Goal: Transaction & Acquisition: Purchase product/service

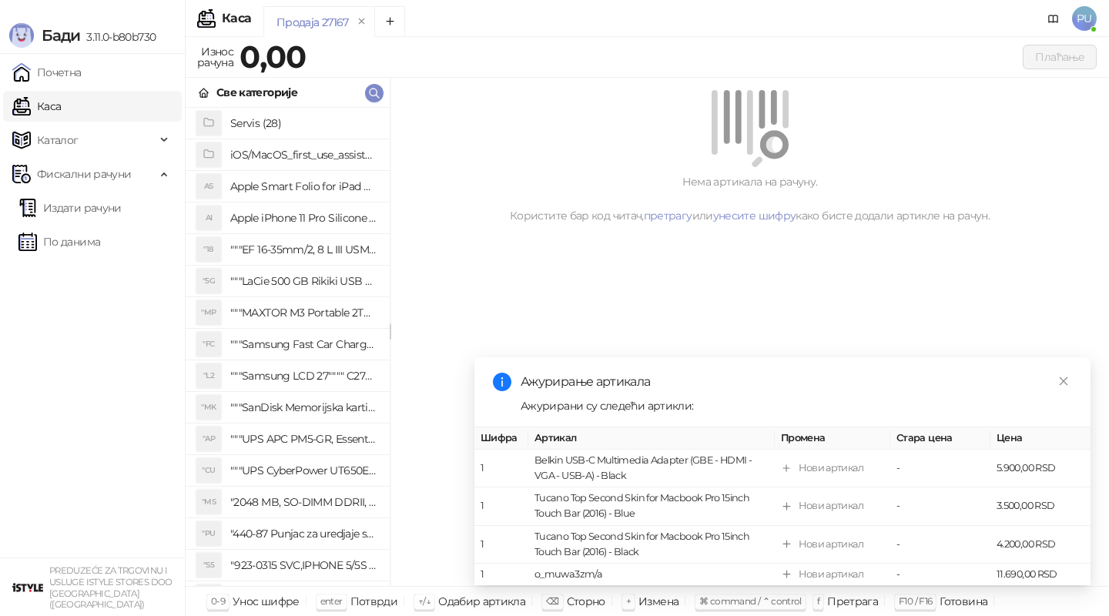
click at [91, 238] on link "По данима" at bounding box center [59, 241] width 82 height 31
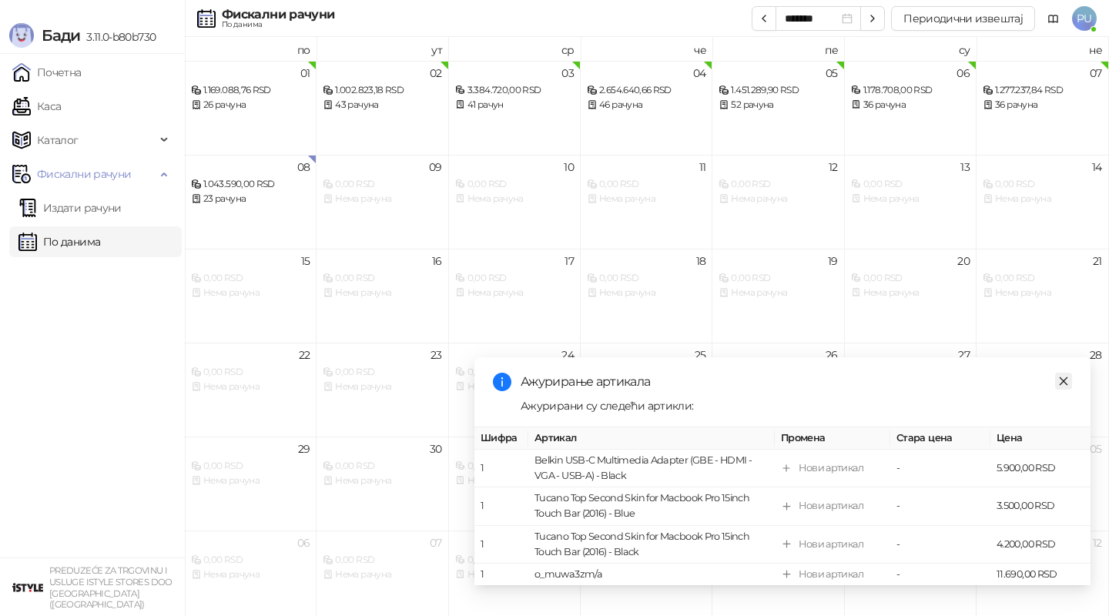
click at [1065, 384] on icon "close" at bounding box center [1063, 381] width 11 height 11
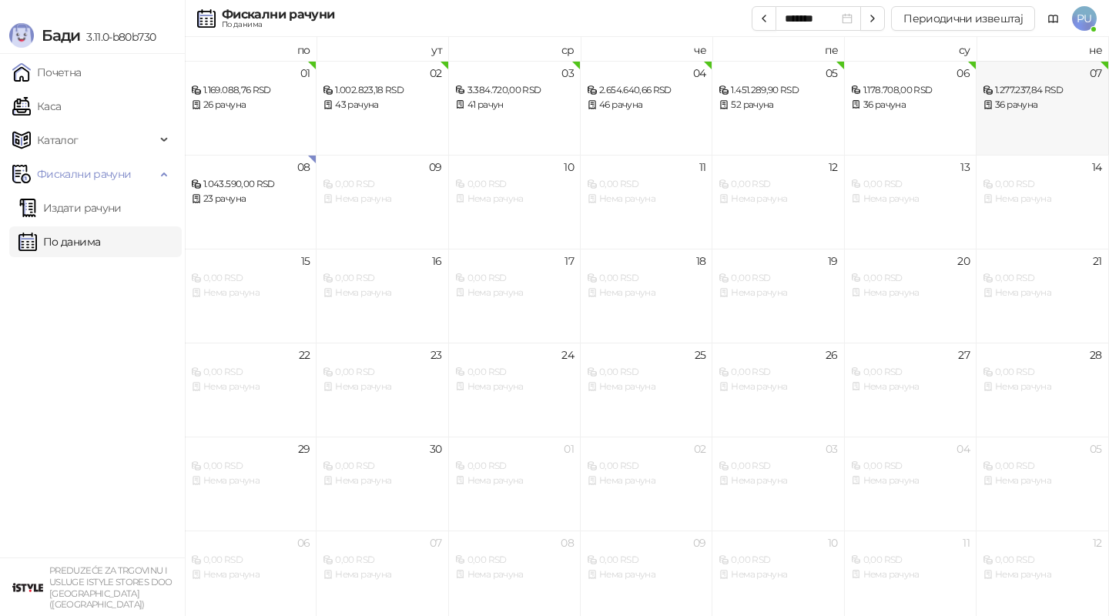
click at [1017, 116] on div "07 1.277.237,84 RSD 36 рачуна" at bounding box center [1043, 108] width 132 height 94
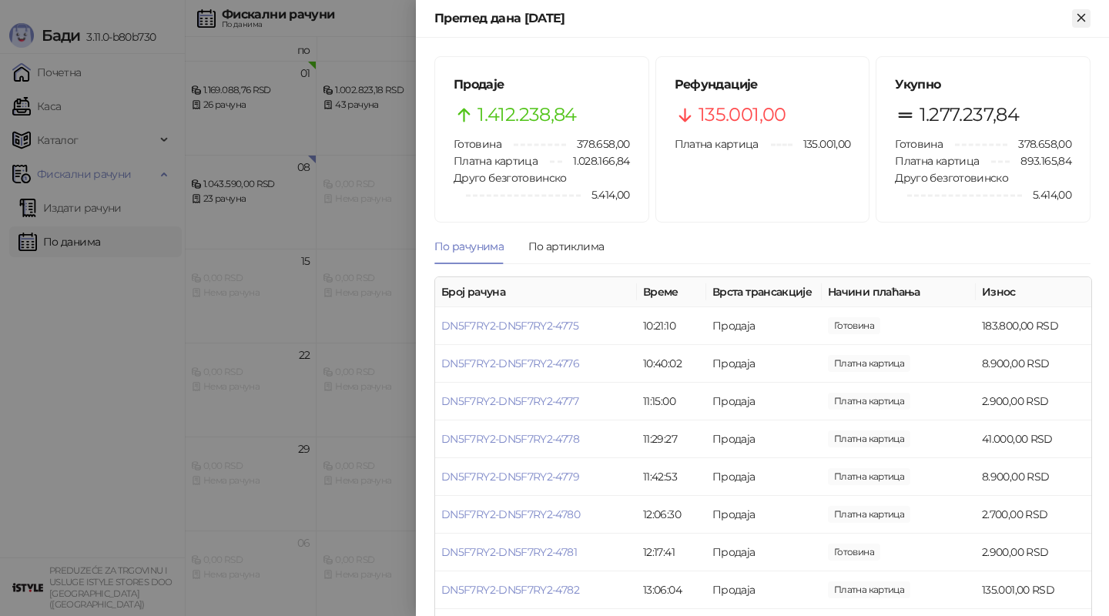
click at [1078, 20] on icon "Close" at bounding box center [1082, 18] width 14 height 14
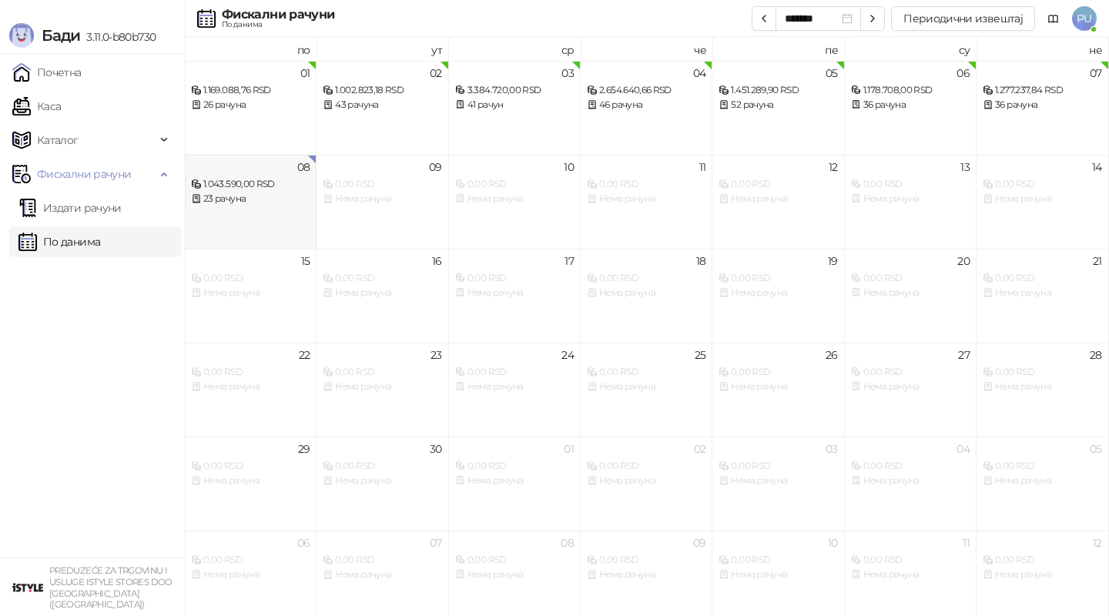
click at [271, 217] on div "08 1.043.590,00 RSD 23 рачуна" at bounding box center [251, 202] width 132 height 94
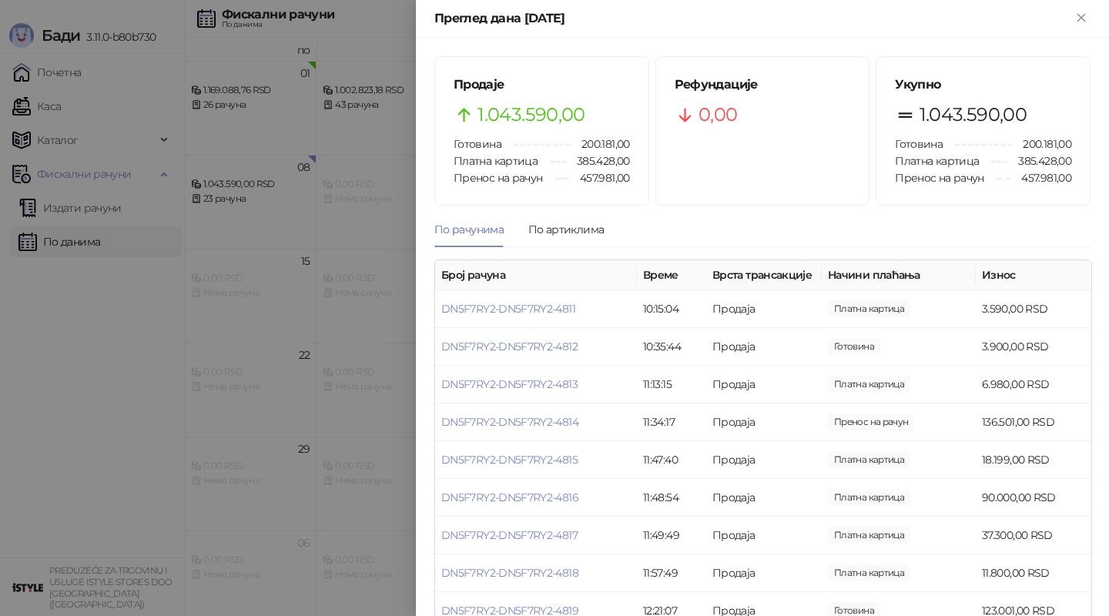
click at [69, 69] on div at bounding box center [554, 308] width 1109 height 616
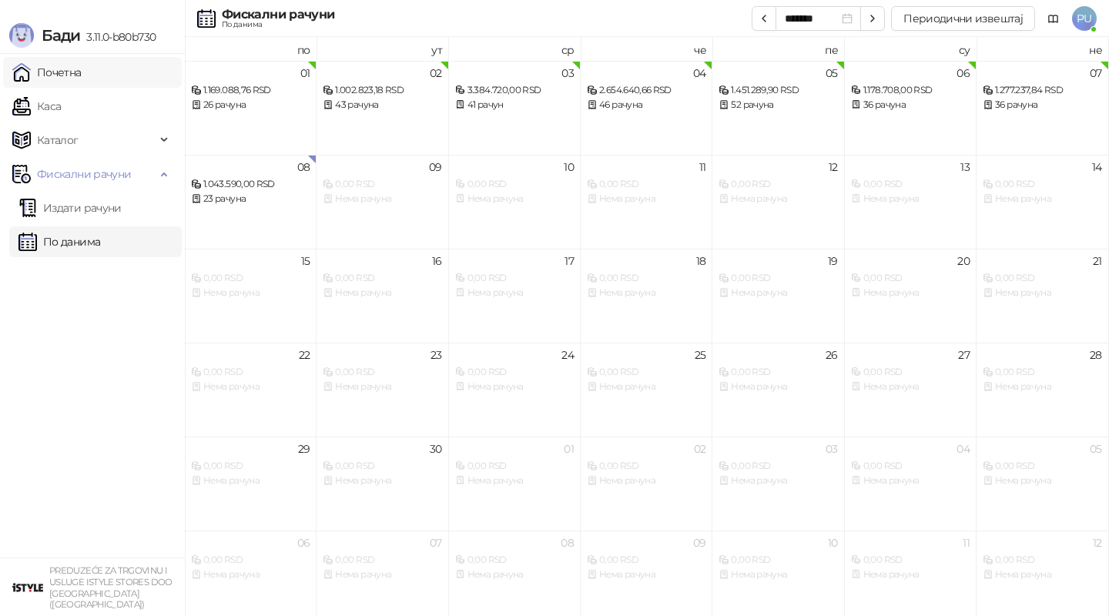
click at [64, 75] on link "Почетна" at bounding box center [46, 72] width 69 height 31
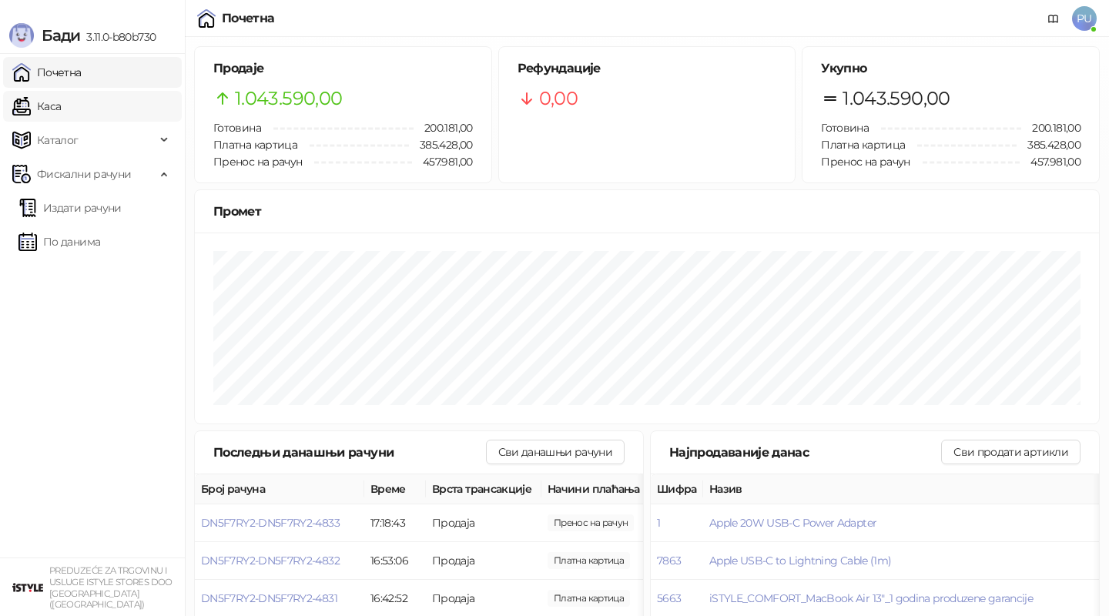
click at [61, 108] on link "Каса" at bounding box center [36, 106] width 49 height 31
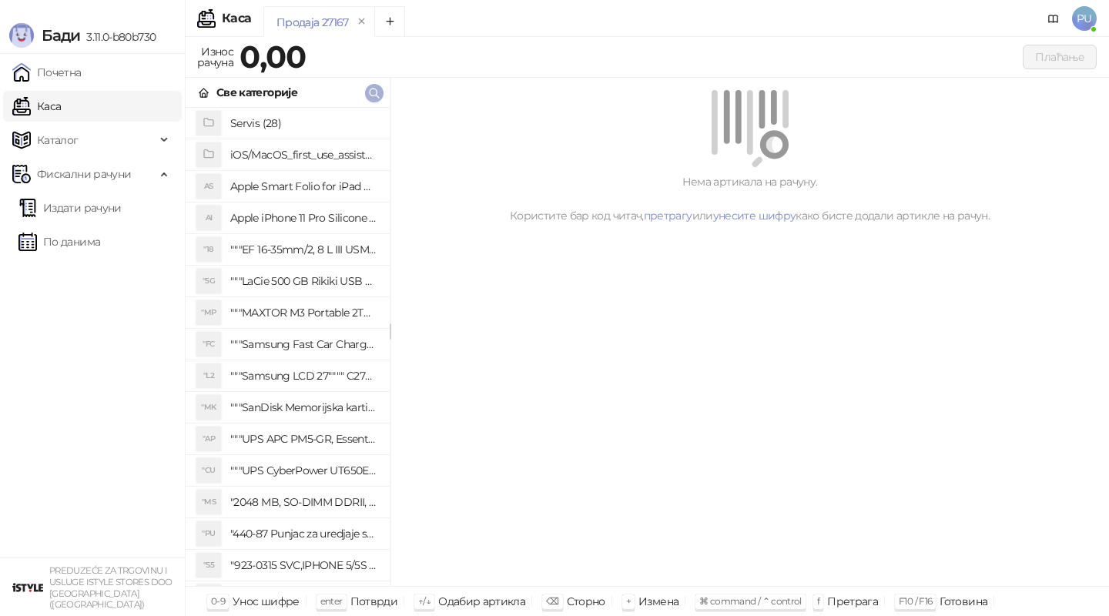
click at [373, 92] on icon "button" at bounding box center [374, 93] width 12 height 12
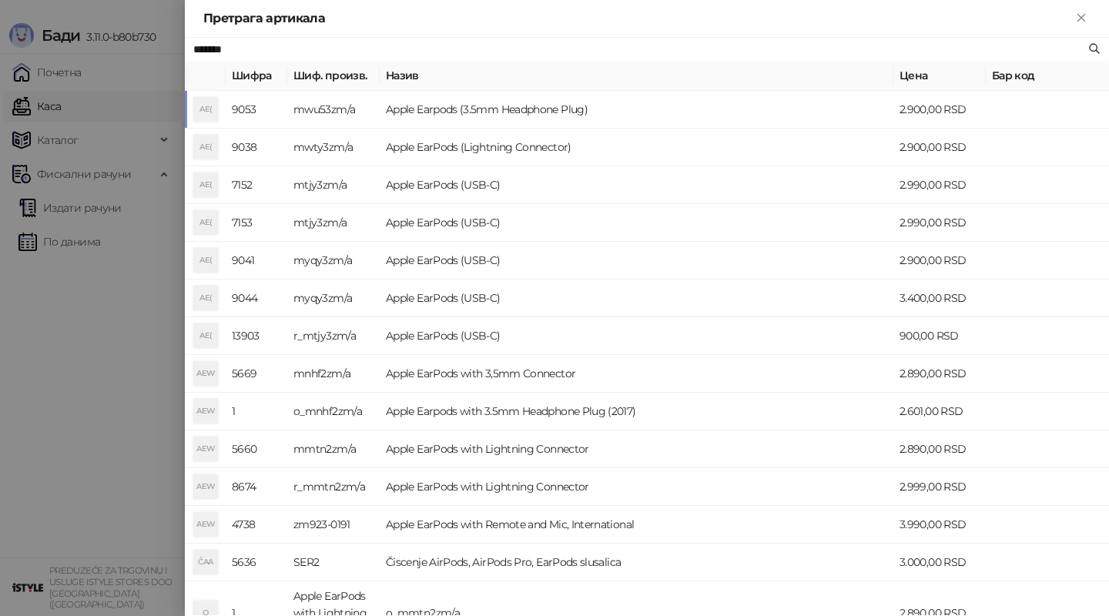
type input "*******"
click at [526, 108] on td "Apple Earpods (3.5mm Headphone Plug)" at bounding box center [637, 110] width 514 height 38
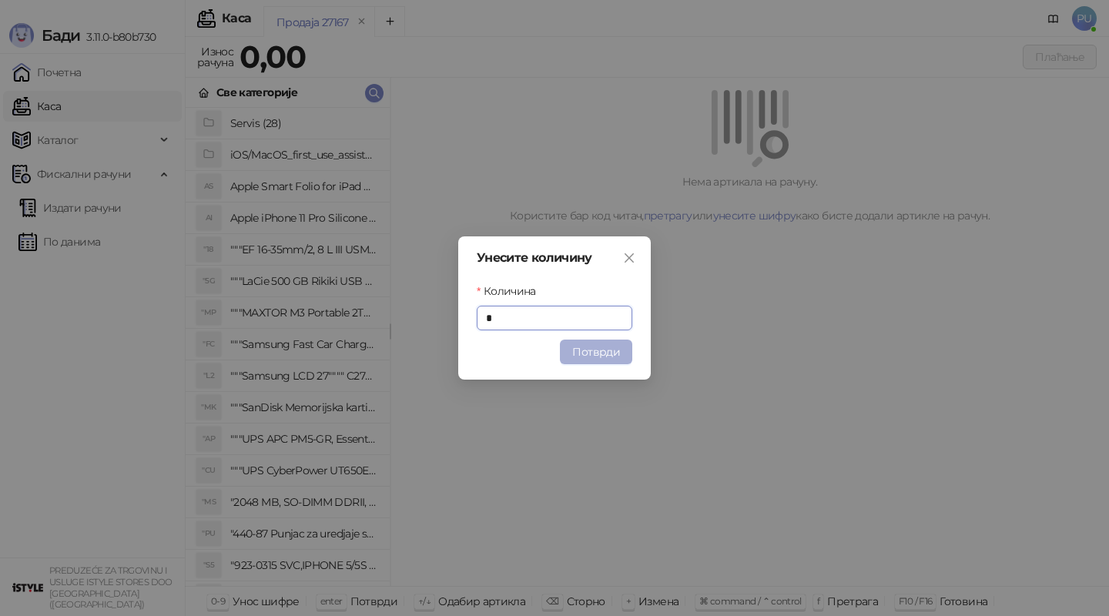
click at [604, 353] on button "Потврди" at bounding box center [596, 352] width 72 height 25
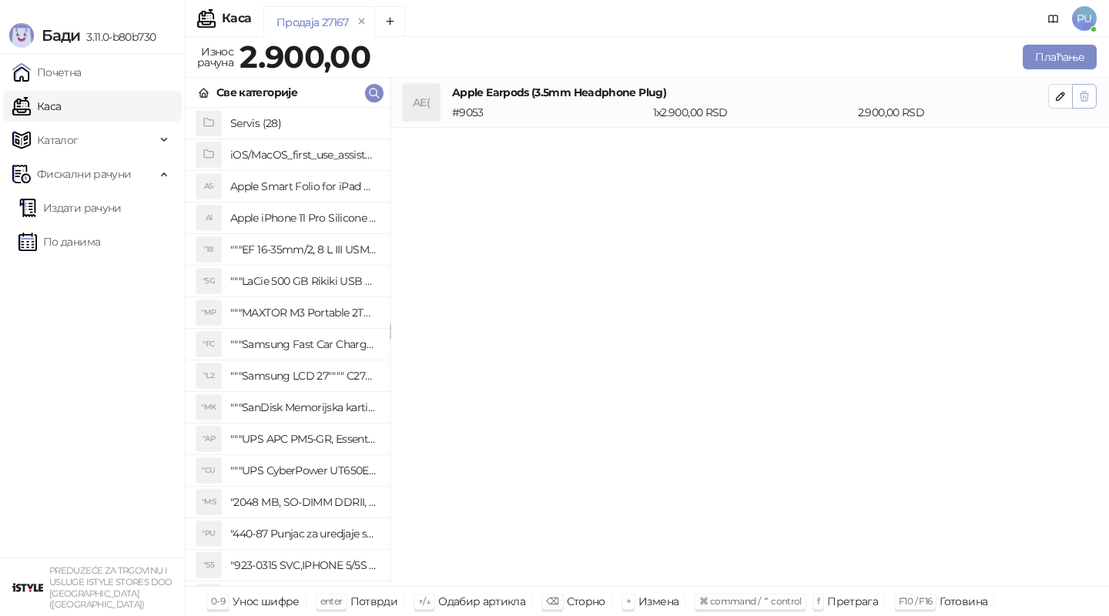
click at [1084, 96] on icon "button" at bounding box center [1084, 96] width 12 height 12
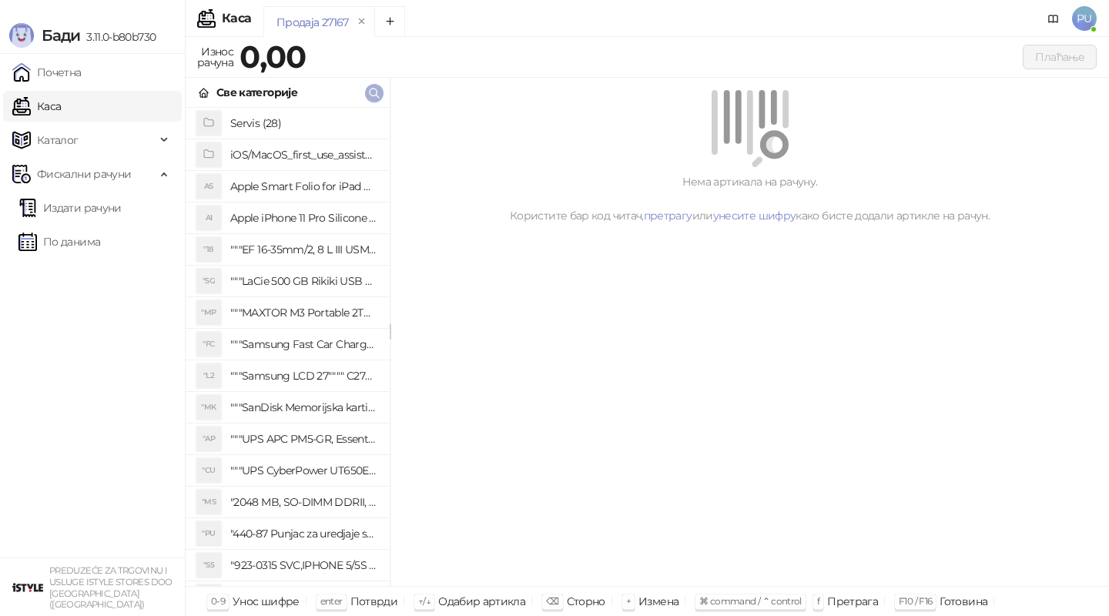
click at [376, 92] on icon "button" at bounding box center [374, 93] width 12 height 12
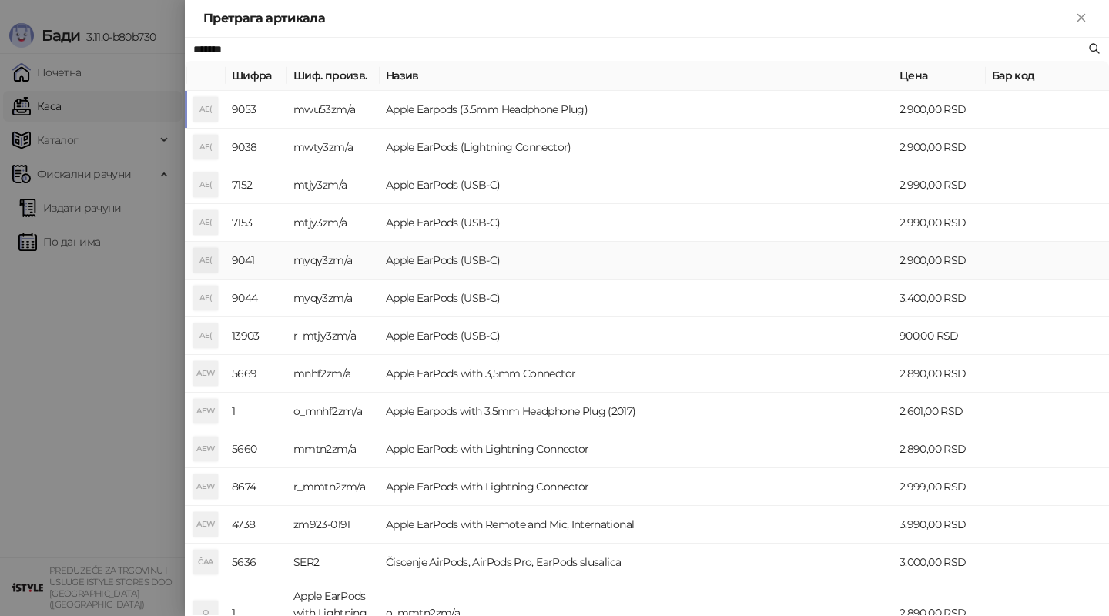
click at [496, 260] on td "Apple EarPods (USB-C)" at bounding box center [637, 261] width 514 height 38
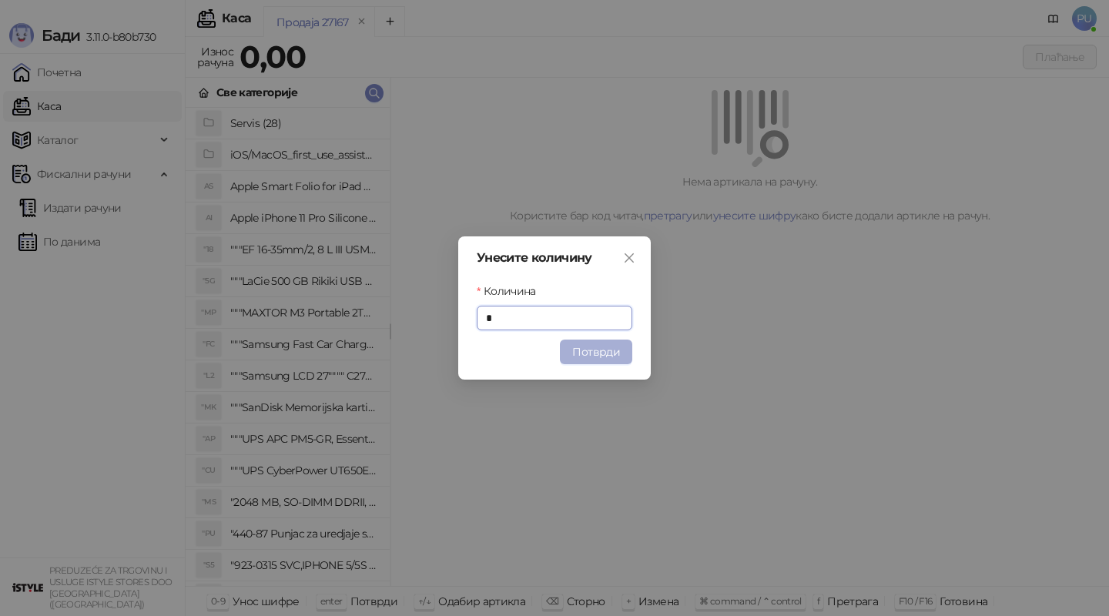
click at [612, 350] on button "Потврди" at bounding box center [596, 352] width 72 height 25
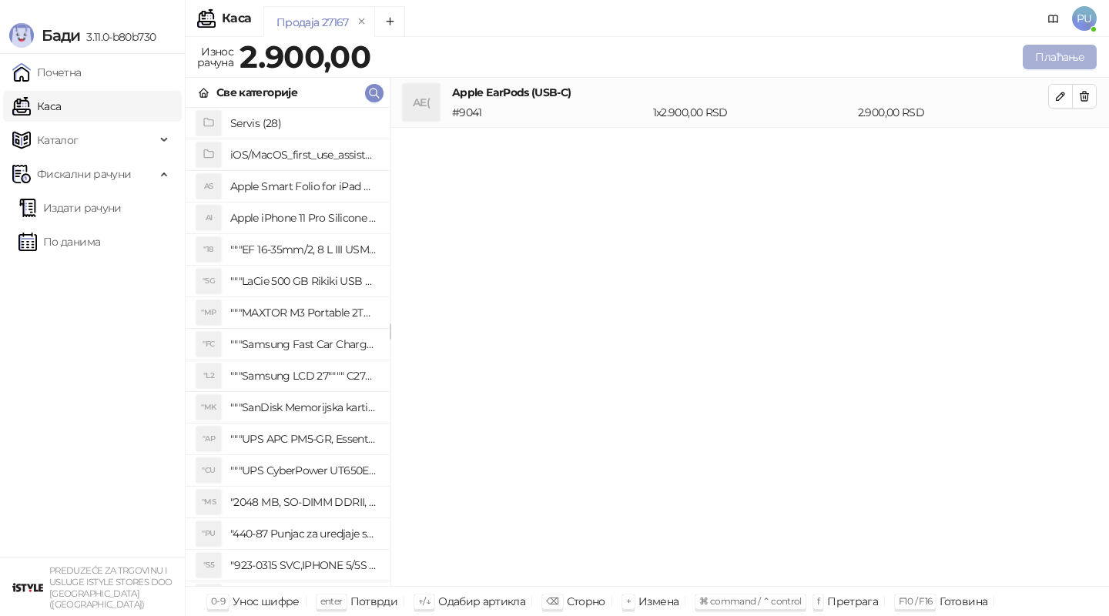
click at [1051, 51] on button "Плаћање" at bounding box center [1060, 57] width 74 height 25
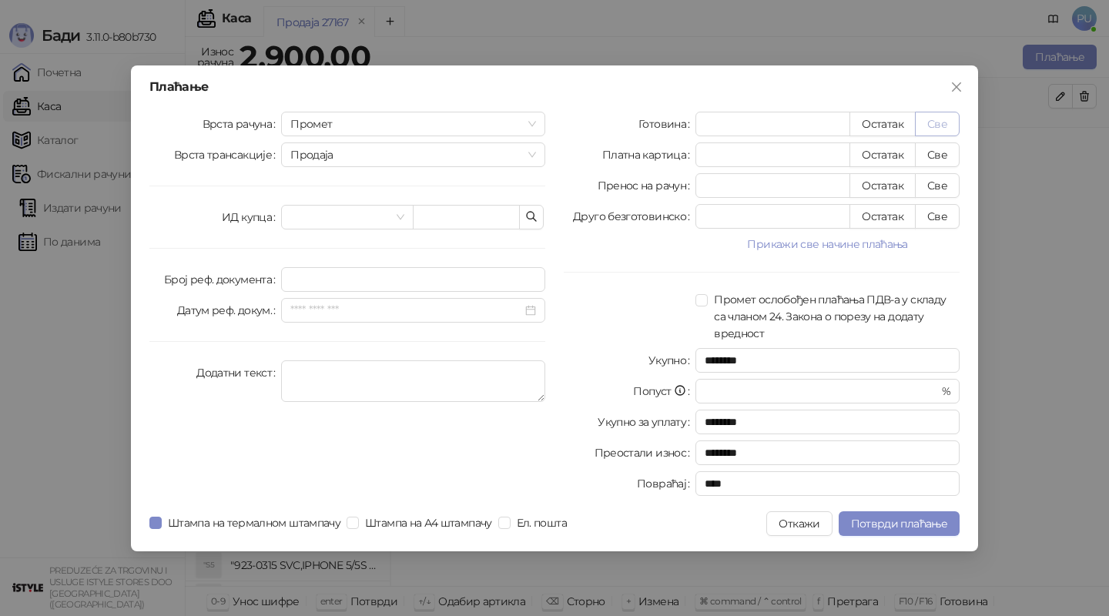
click at [935, 128] on button "Све" at bounding box center [937, 124] width 45 height 25
type input "****"
click at [762, 424] on input "********" at bounding box center [828, 422] width 264 height 25
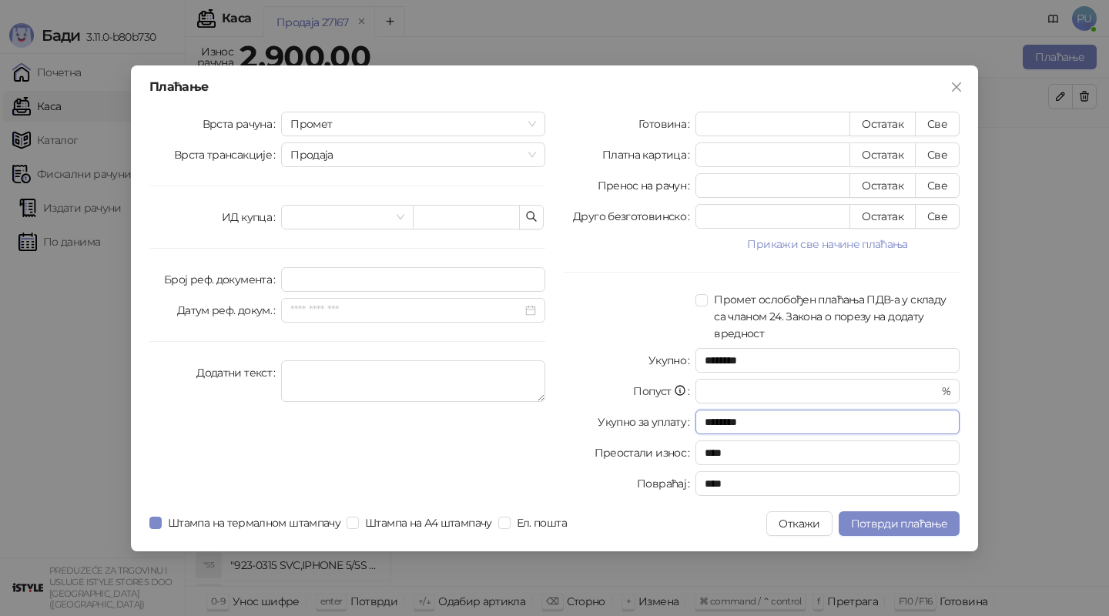
click at [762, 424] on input "********" at bounding box center [828, 422] width 264 height 25
click at [887, 531] on button "Потврди плаћање" at bounding box center [899, 523] width 121 height 25
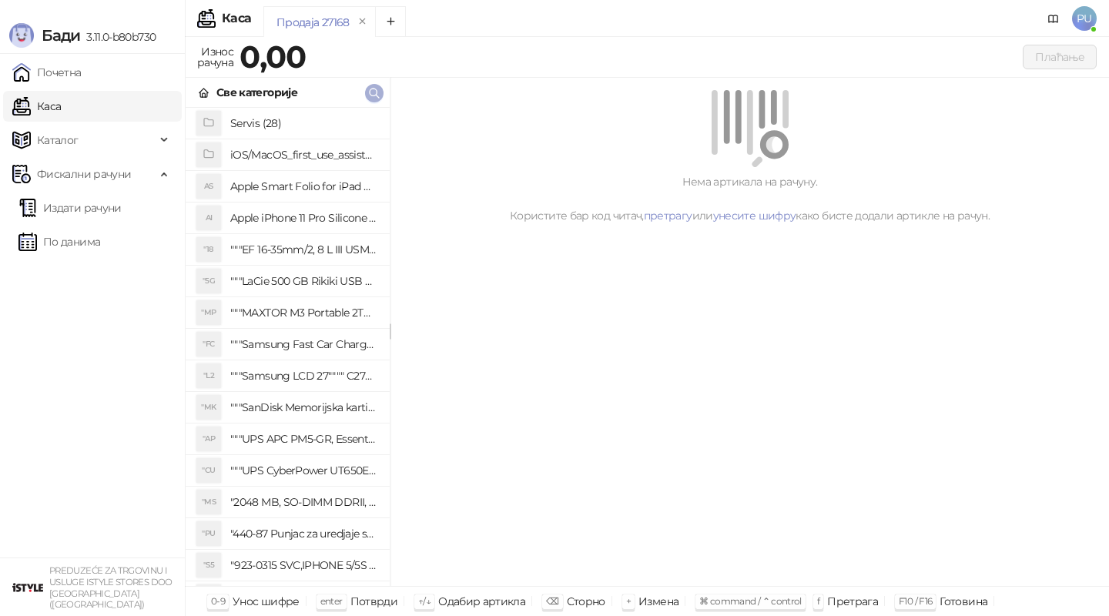
click at [373, 93] on icon "button" at bounding box center [374, 93] width 12 height 12
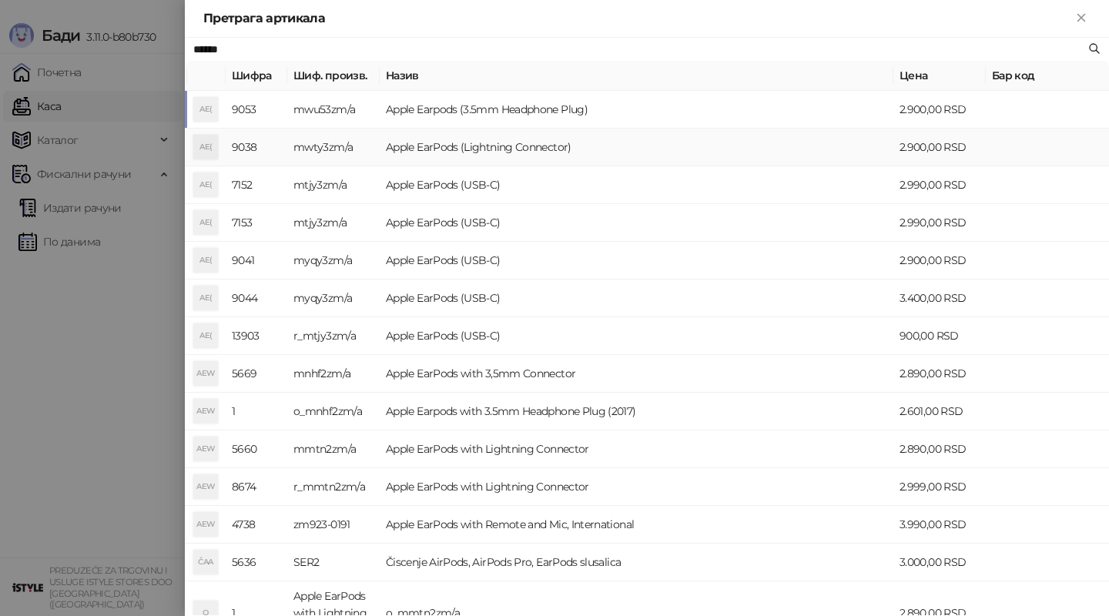
type input "******"
click at [531, 149] on td "Apple EarPods (Lightning Connector)" at bounding box center [637, 148] width 514 height 38
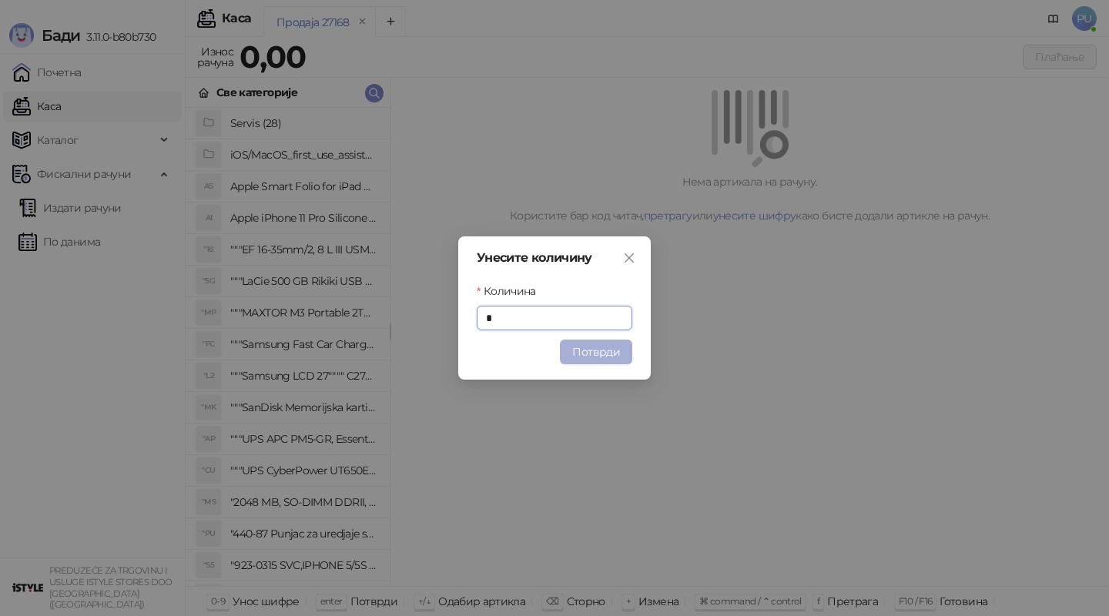
click at [589, 356] on button "Потврди" at bounding box center [596, 352] width 72 height 25
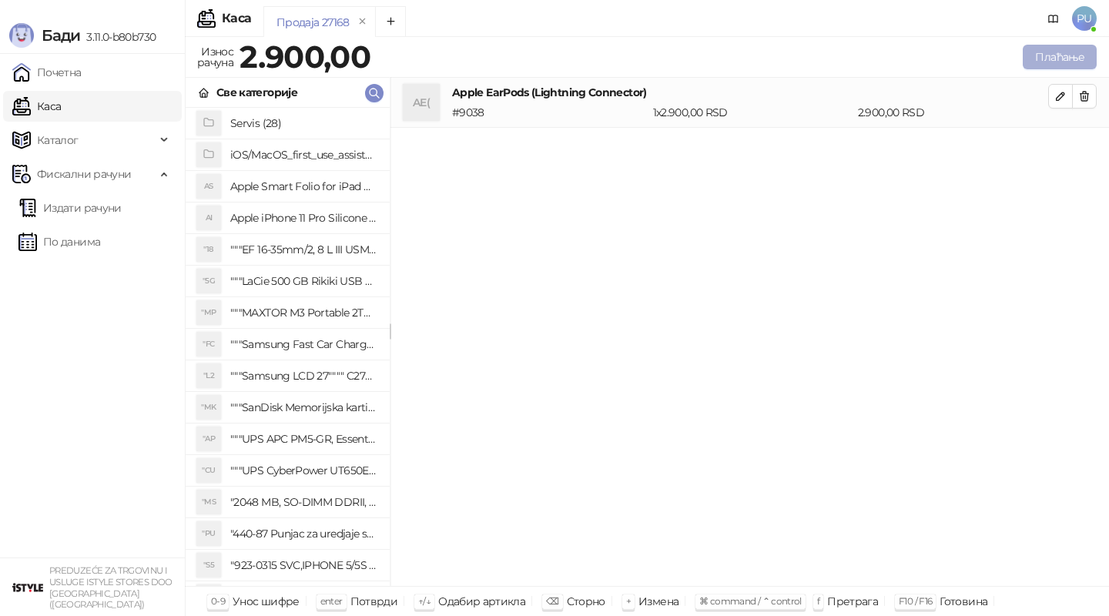
click at [1060, 59] on button "Плаћање" at bounding box center [1060, 57] width 74 height 25
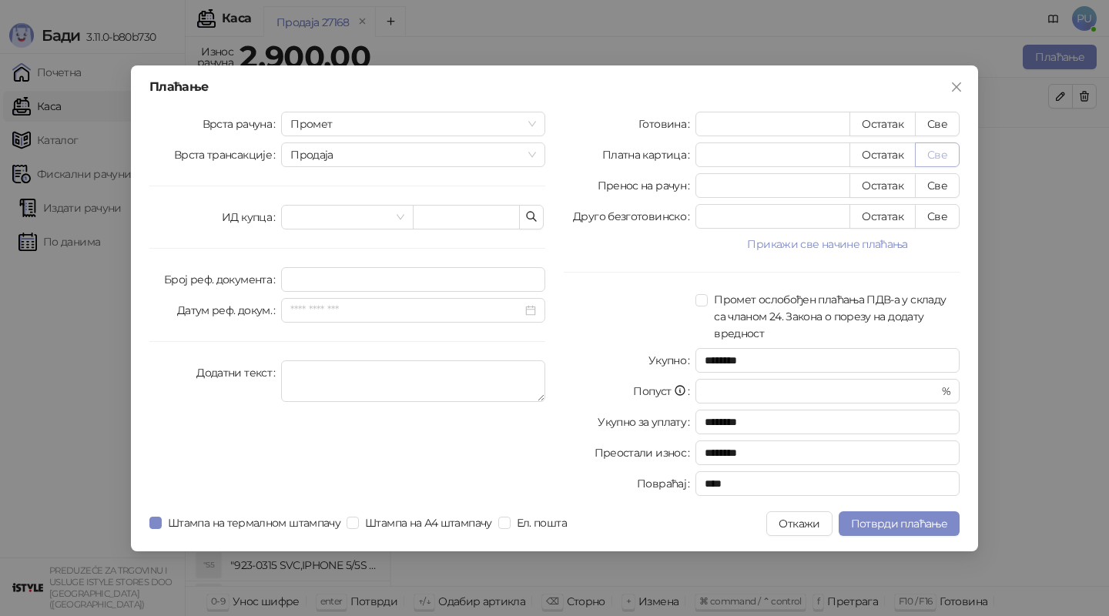
click at [937, 158] on button "Све" at bounding box center [937, 155] width 45 height 25
type input "****"
click at [914, 528] on span "Потврди плаћање" at bounding box center [899, 524] width 96 height 14
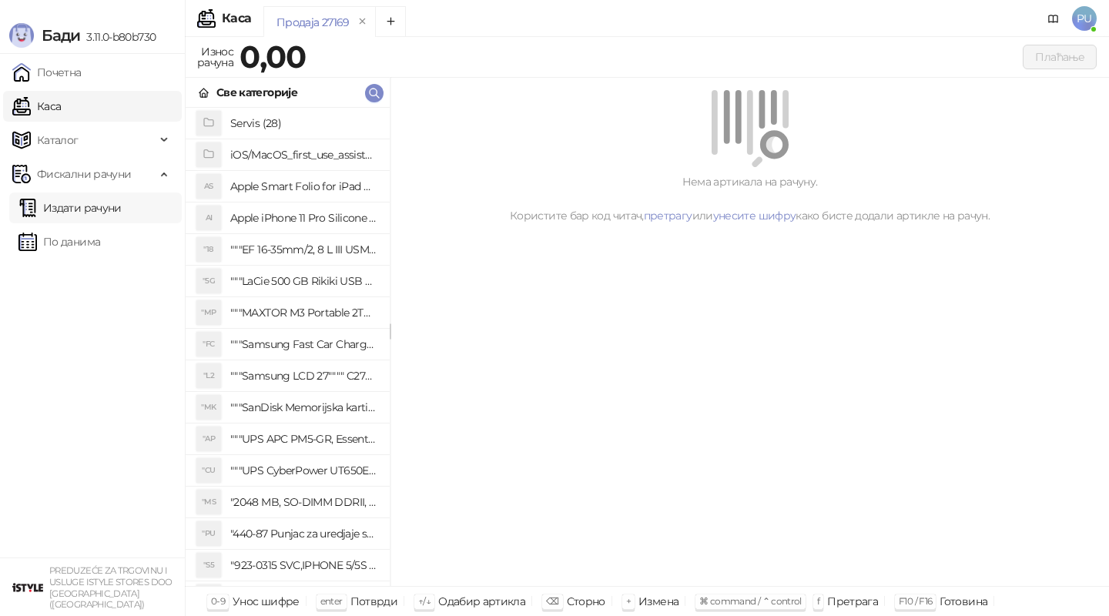
click at [89, 205] on link "Издати рачуни" at bounding box center [69, 208] width 103 height 31
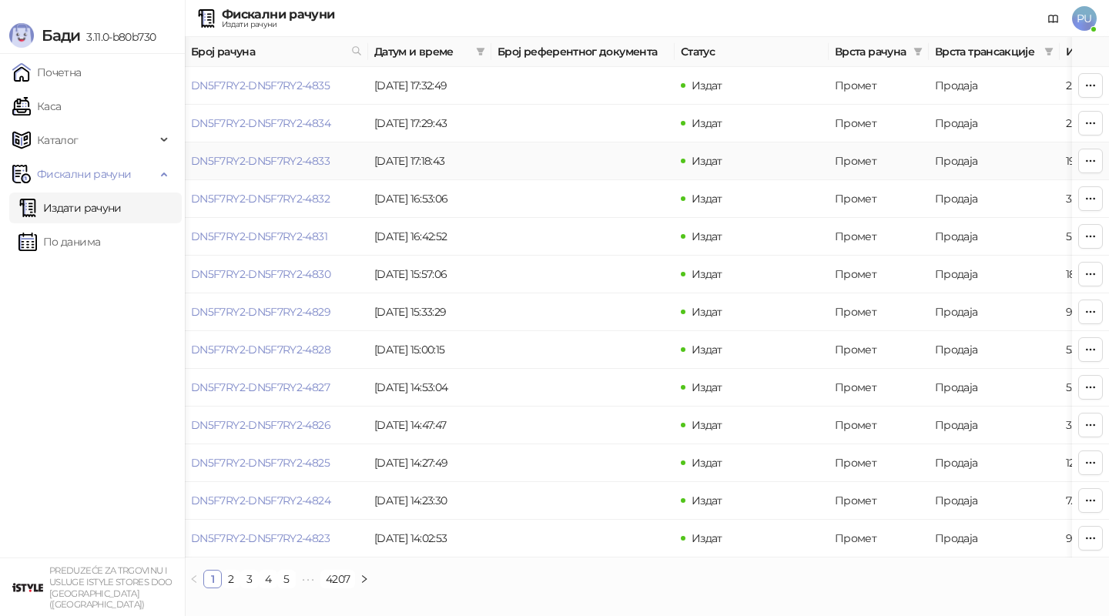
scroll to position [0, 35]
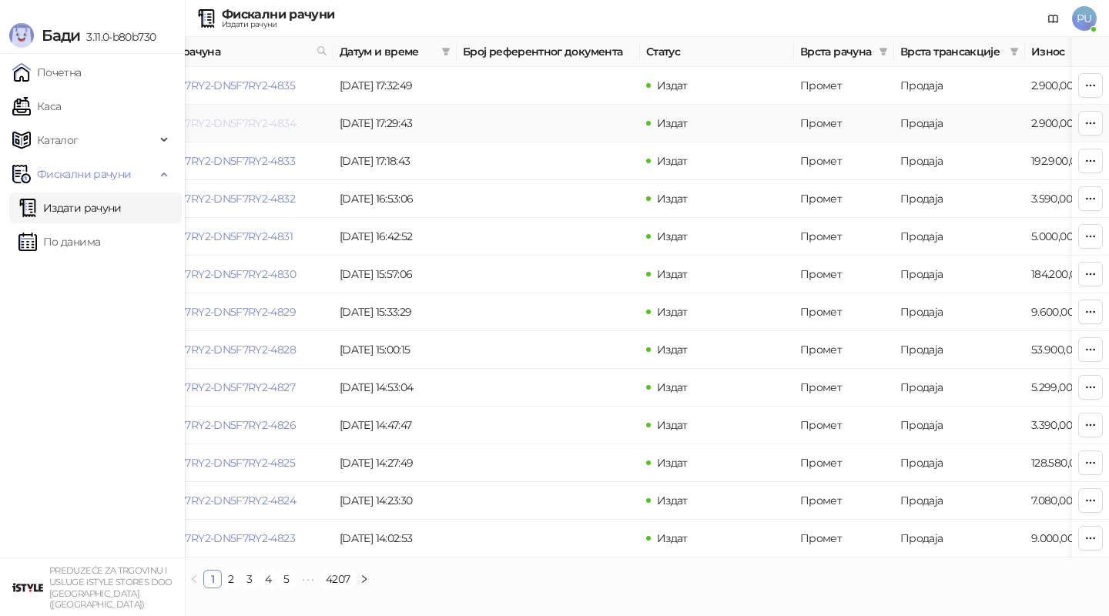
click at [270, 118] on link "DN5F7RY2-DN5F7RY2-4834" at bounding box center [225, 123] width 139 height 14
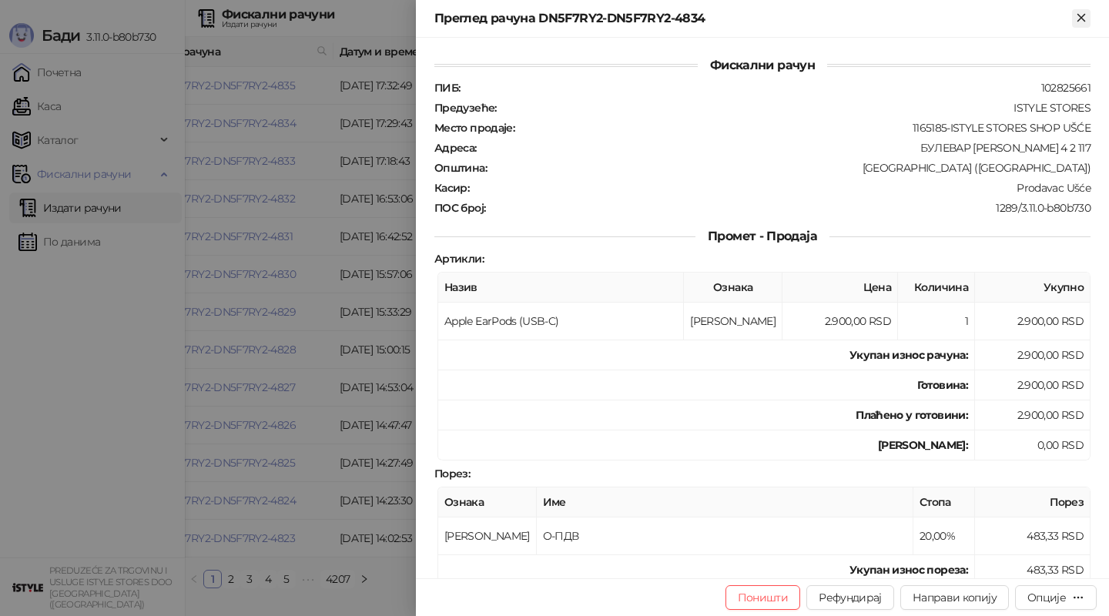
click at [1081, 19] on icon "Close" at bounding box center [1082, 18] width 14 height 14
